Goal: Check status: Check status

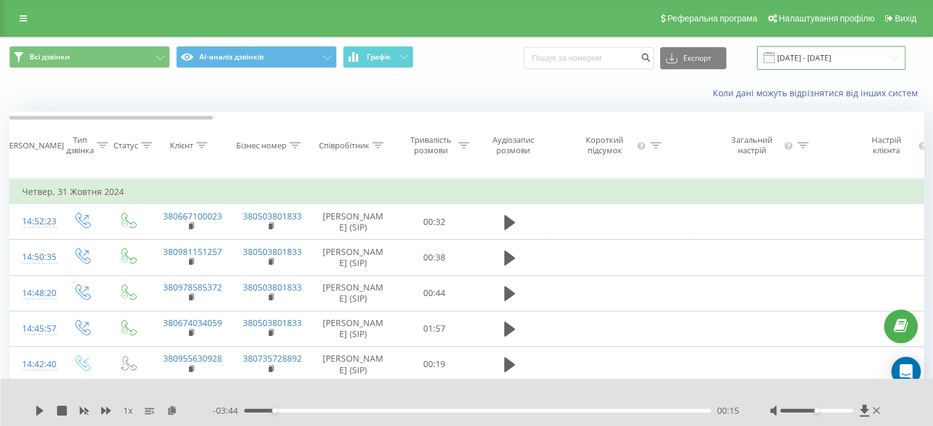
click at [812, 58] on input "[DATE] - [DATE]" at bounding box center [831, 58] width 148 height 24
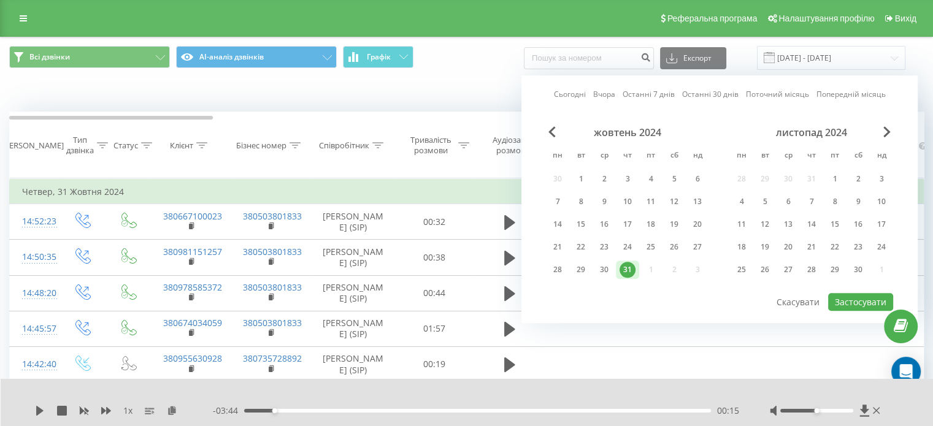
click at [547, 134] on div "жовтень 2024" at bounding box center [627, 132] width 163 height 12
click at [552, 134] on span "Previous Month" at bounding box center [551, 131] width 7 height 11
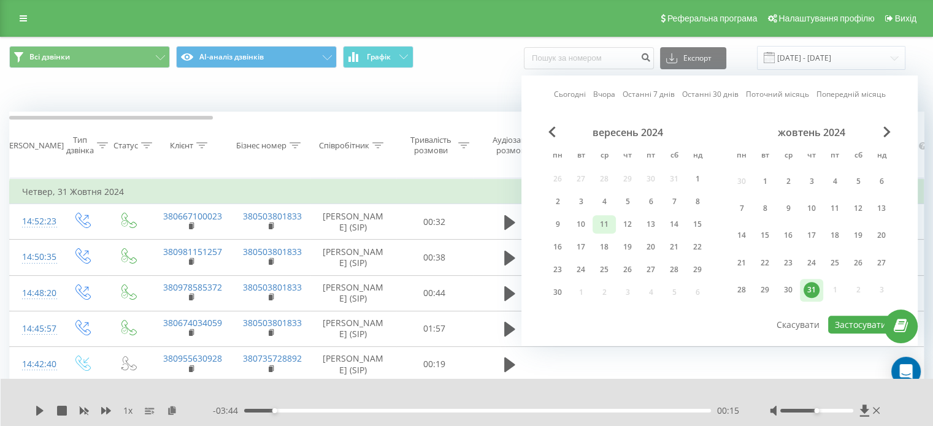
click at [606, 223] on div "11" at bounding box center [604, 225] width 16 height 16
click at [838, 318] on button "Застосувати" at bounding box center [860, 325] width 65 height 18
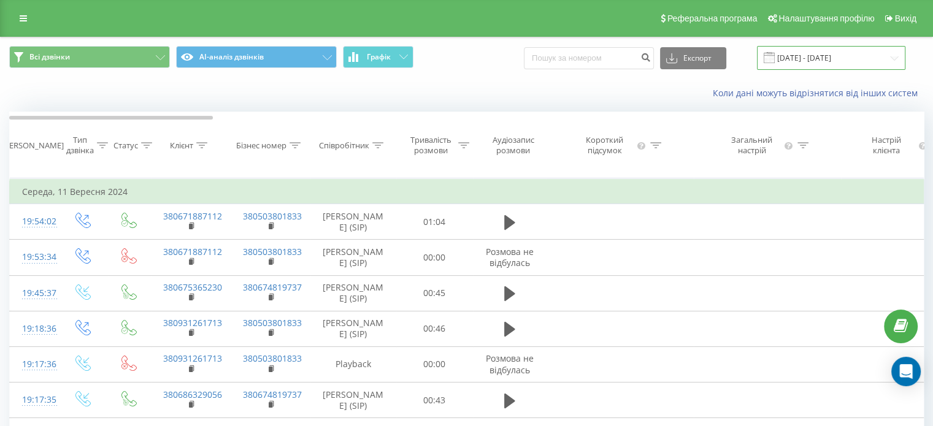
click at [812, 63] on input "[DATE] - [DATE]" at bounding box center [831, 58] width 148 height 24
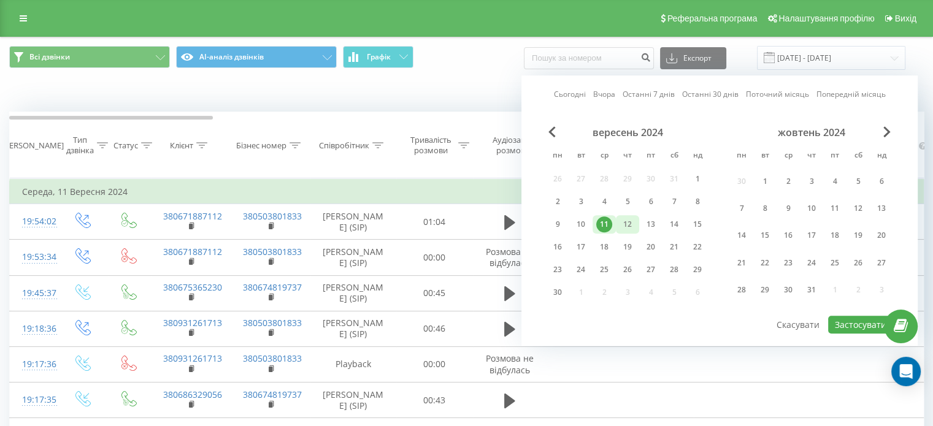
click at [632, 223] on div "12" at bounding box center [627, 225] width 16 height 16
click at [605, 227] on div "11" at bounding box center [604, 225] width 16 height 16
click at [584, 223] on div "10" at bounding box center [581, 225] width 16 height 16
click at [844, 322] on button "Застосувати" at bounding box center [860, 325] width 65 height 18
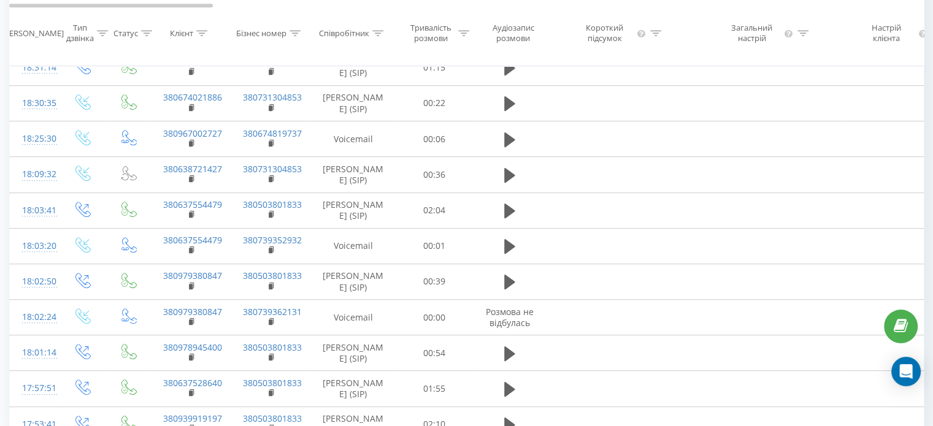
scroll to position [723, 0]
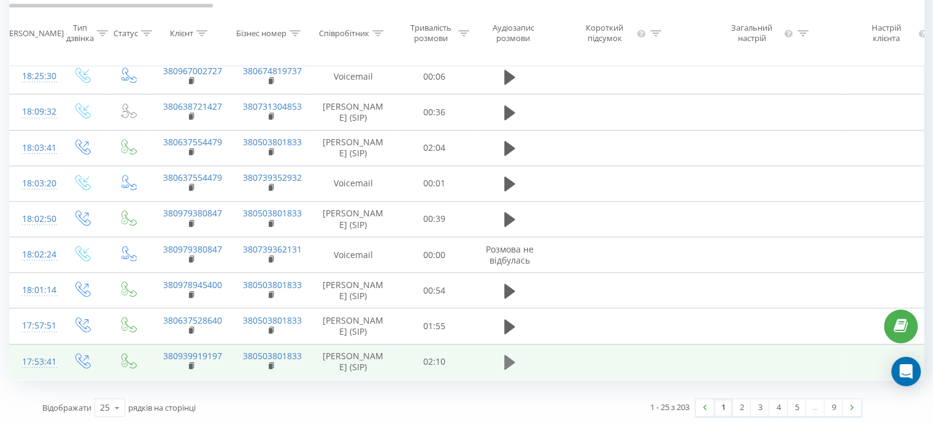
click at [508, 365] on icon at bounding box center [509, 362] width 11 height 15
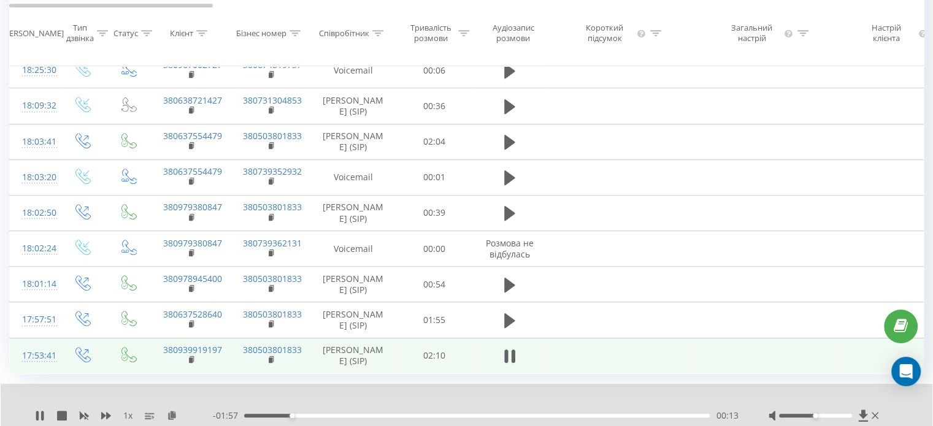
click at [508, 365] on icon at bounding box center [509, 356] width 11 height 17
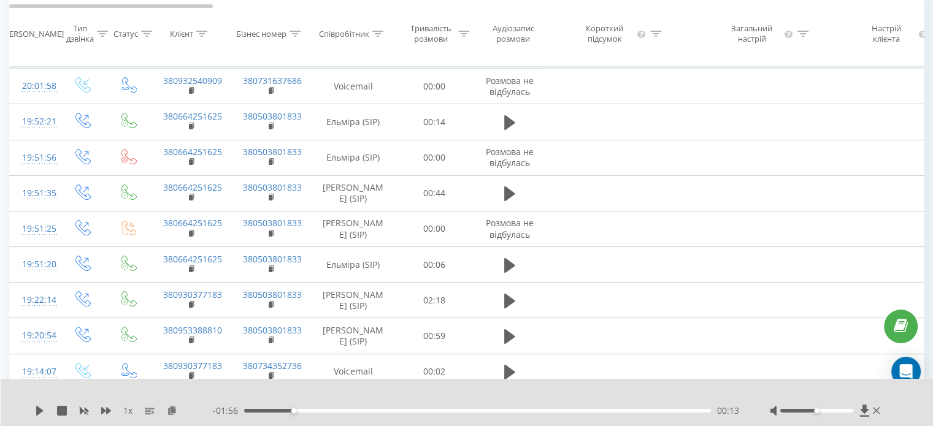
scroll to position [0, 0]
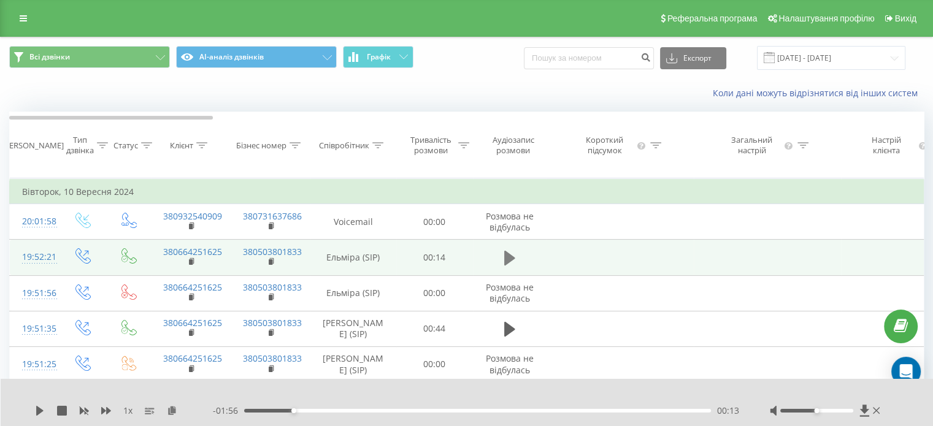
click at [511, 266] on icon at bounding box center [509, 258] width 11 height 15
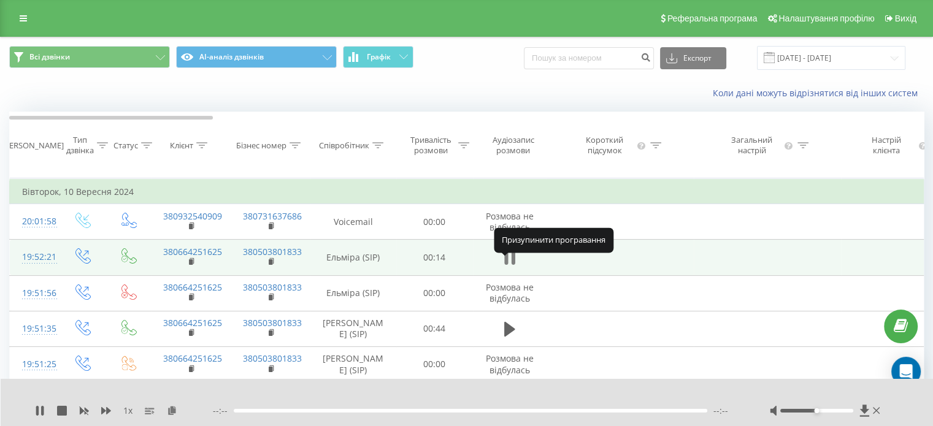
click at [508, 267] on icon at bounding box center [509, 258] width 11 height 17
click at [827, 55] on input "[DATE] - [DATE]" at bounding box center [831, 58] width 148 height 24
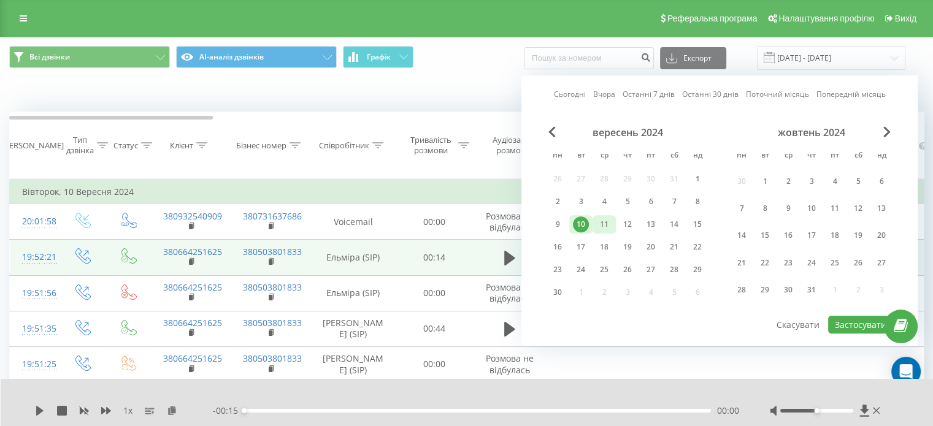
click at [604, 225] on div "11" at bounding box center [604, 225] width 16 height 16
click at [846, 319] on button "Застосувати" at bounding box center [860, 325] width 65 height 18
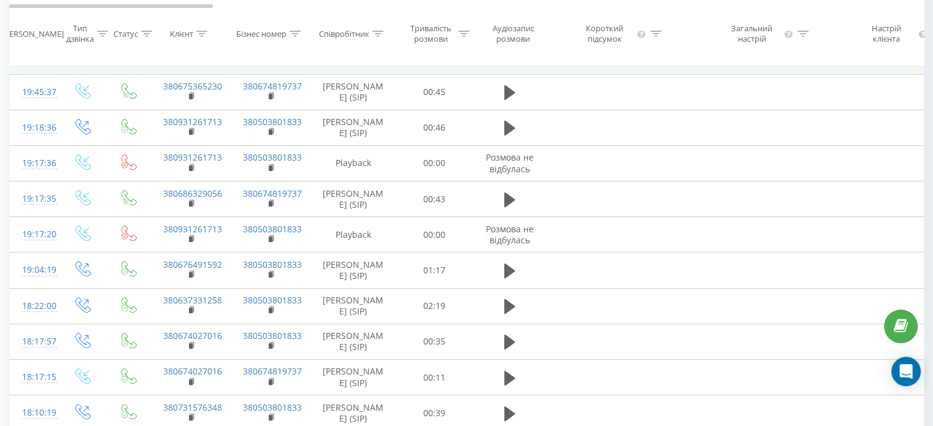
scroll to position [245, 0]
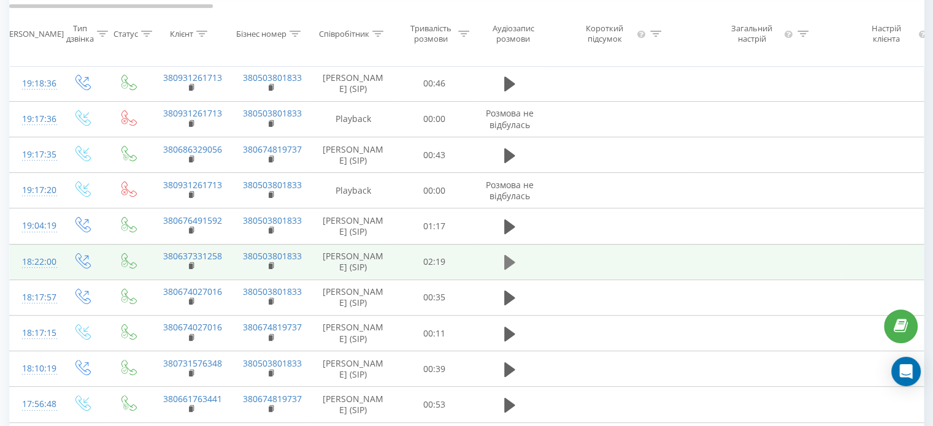
click at [507, 270] on icon at bounding box center [509, 262] width 11 height 15
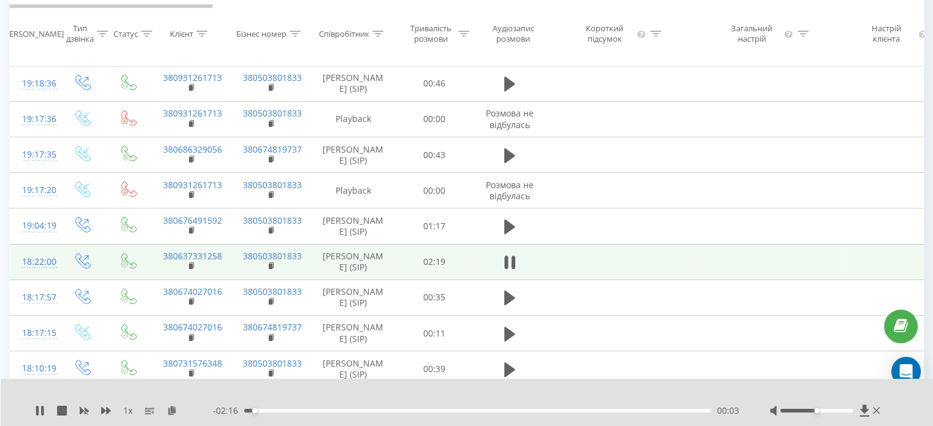
click at [507, 269] on icon at bounding box center [506, 262] width 4 height 13
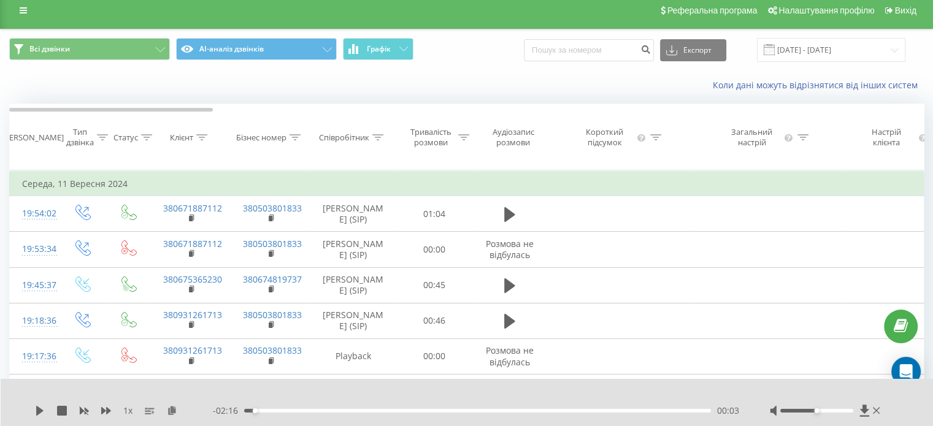
scroll to position [0, 0]
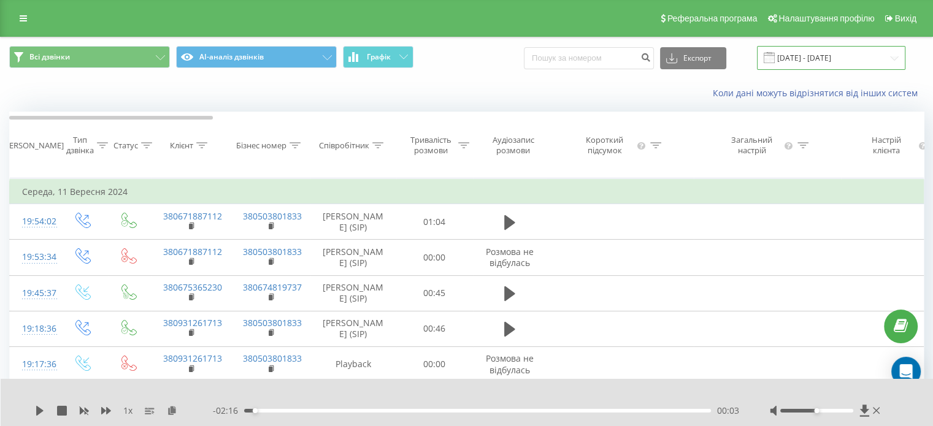
click at [831, 60] on input "[DATE] - [DATE]" at bounding box center [831, 58] width 148 height 24
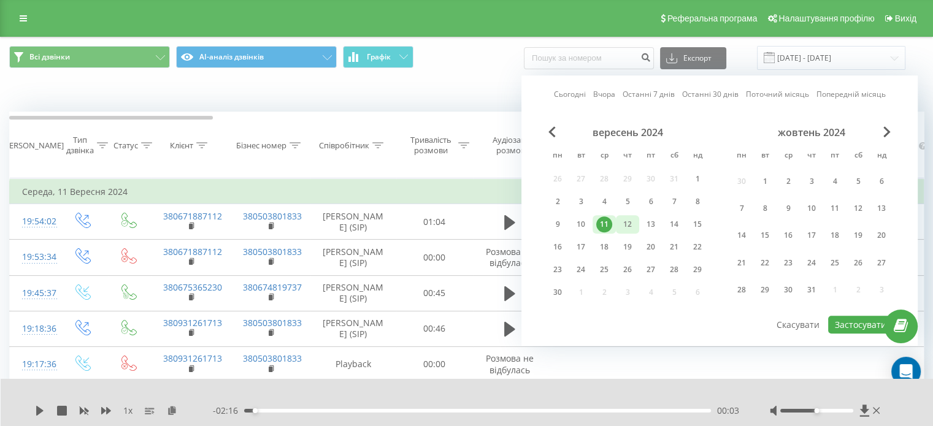
click at [631, 228] on div "12" at bounding box center [627, 225] width 16 height 16
click at [849, 323] on button "Застосувати" at bounding box center [860, 325] width 65 height 18
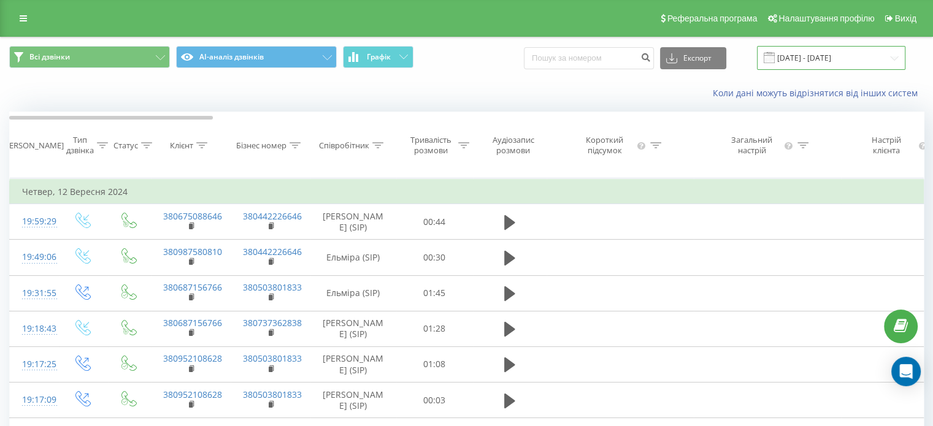
click at [828, 57] on input "[DATE] - [DATE]" at bounding box center [831, 58] width 148 height 24
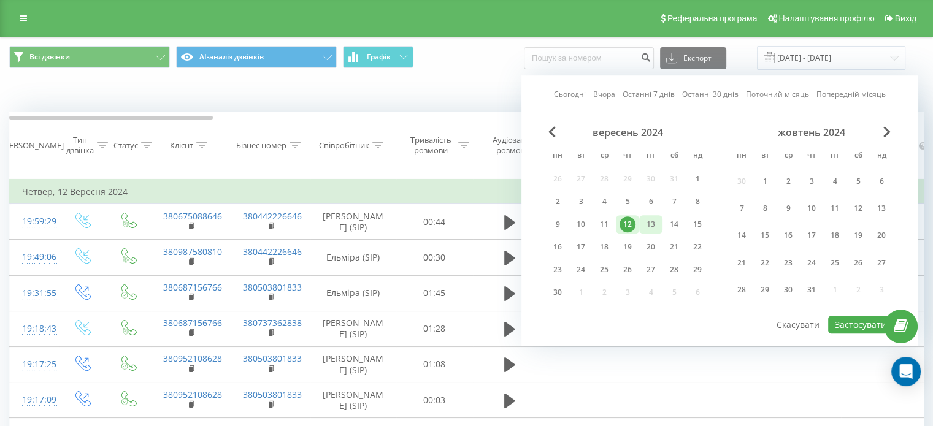
click at [651, 226] on div "13" at bounding box center [651, 225] width 16 height 16
click at [846, 316] on button "Застосувати" at bounding box center [860, 325] width 65 height 18
type input "[DATE] - [DATE]"
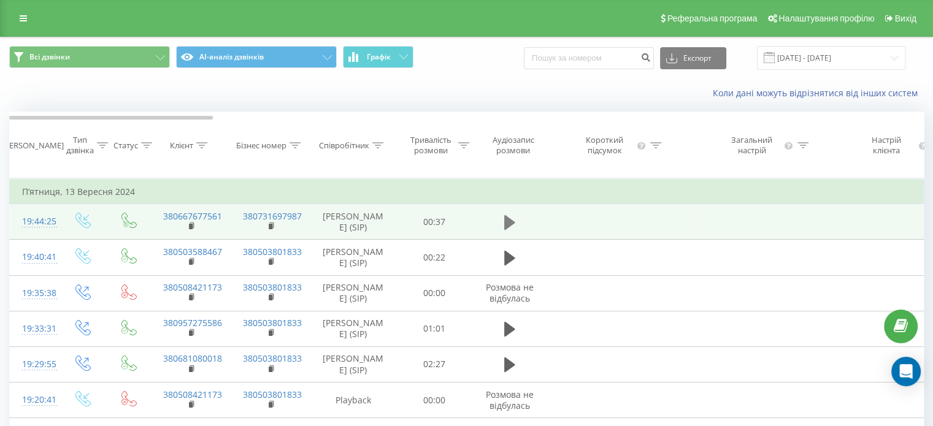
click at [508, 227] on icon at bounding box center [509, 222] width 11 height 17
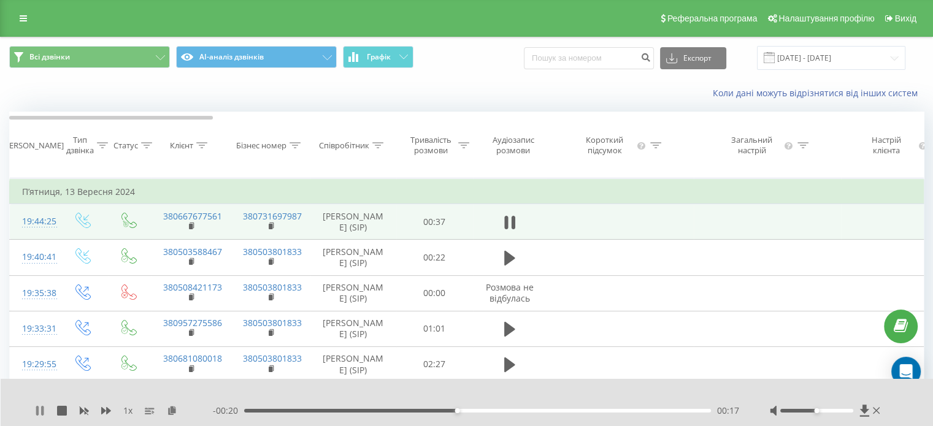
click at [37, 412] on icon at bounding box center [37, 411] width 2 height 10
click at [830, 58] on input "[DATE] - [DATE]" at bounding box center [831, 58] width 148 height 24
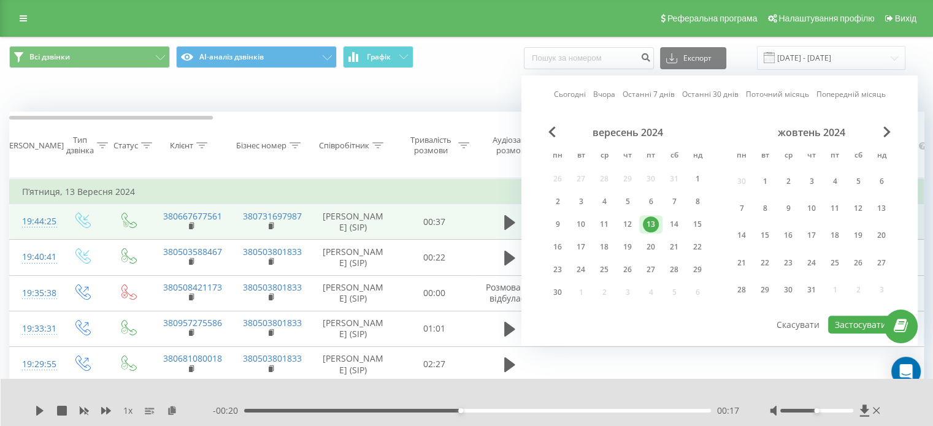
click at [652, 226] on div "13" at bounding box center [651, 225] width 16 height 16
click at [445, 93] on div "Коли дані можуть відрізнятися вiд інших систем" at bounding box center [641, 93] width 582 height 12
